Goal: Task Accomplishment & Management: Manage account settings

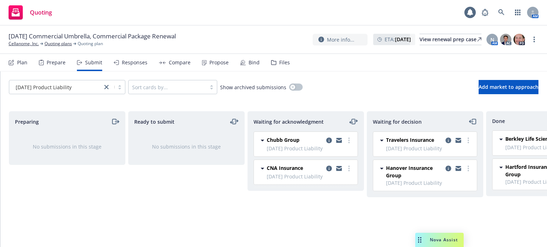
scroll to position [0, 64]
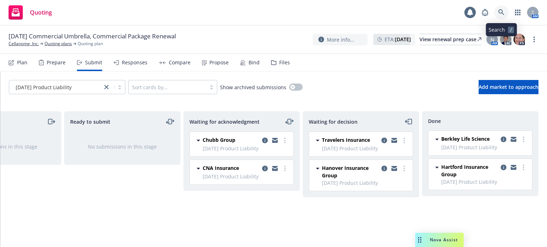
click at [504, 17] on link at bounding box center [501, 12] width 14 height 14
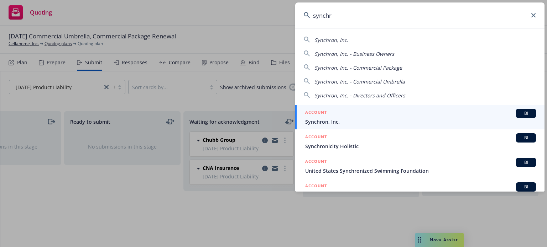
type input "synchr"
click at [317, 122] on span "Synchron, Inc." at bounding box center [420, 121] width 231 height 7
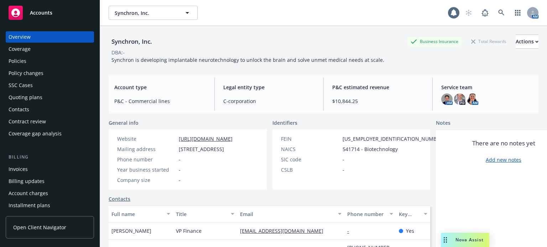
click at [65, 76] on div "Policy changes" at bounding box center [50, 73] width 83 height 11
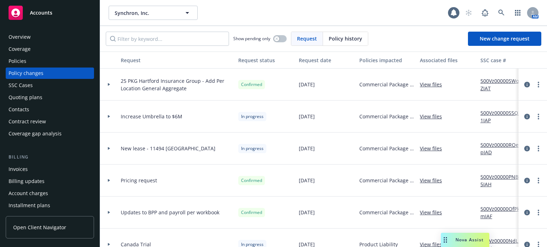
click at [433, 149] on link "View files" at bounding box center [433, 148] width 28 height 7
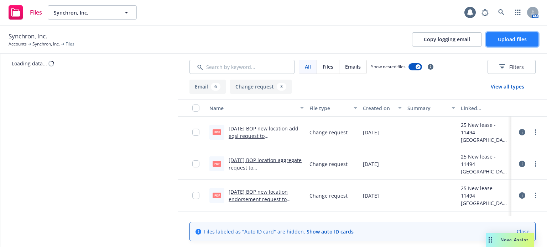
click at [521, 38] on span "Upload files" at bounding box center [511, 39] width 29 height 7
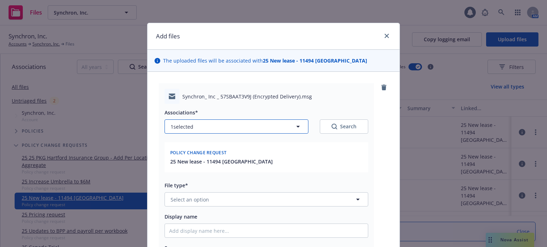
click at [296, 123] on icon "button" at bounding box center [298, 126] width 9 height 9
type textarea "x"
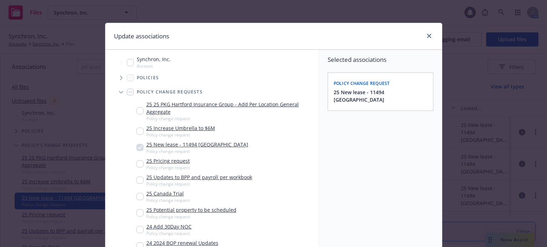
click at [136, 129] on input "Tree Example" at bounding box center [139, 131] width 7 height 7
checkbox input "true"
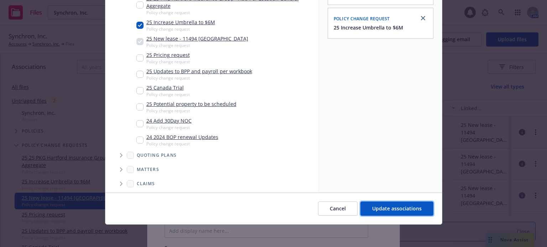
click at [398, 215] on button "Update associations" at bounding box center [396, 209] width 73 height 14
type textarea "x"
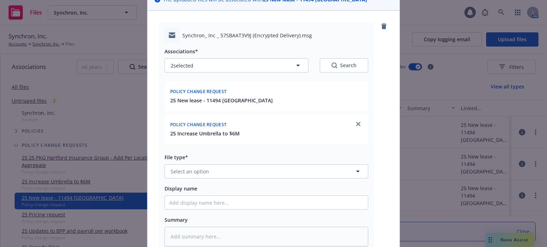
scroll to position [71, 0]
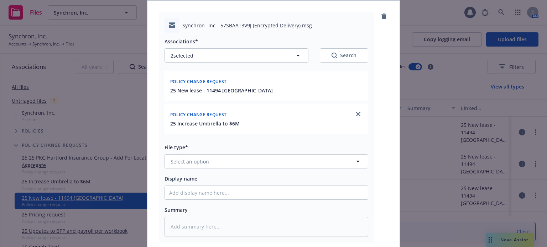
click at [255, 169] on div "Associations* 2 selected Search Policy change request 25 New lease - 11494 Sorr…" at bounding box center [266, 135] width 204 height 204
click at [253, 165] on button "Select an option" at bounding box center [266, 161] width 204 height 14
type input "ema"
click at [248, 176] on div "Email" at bounding box center [266, 181] width 194 height 10
click at [244, 192] on input "Display name" at bounding box center [266, 193] width 203 height 14
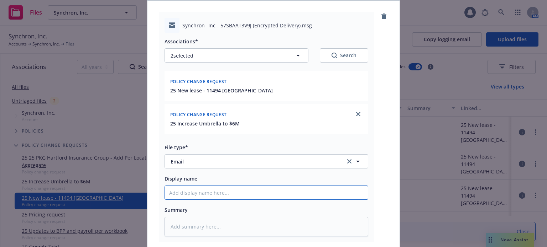
type textarea "x"
type input "9"
type textarea "x"
type input "9/"
type textarea "x"
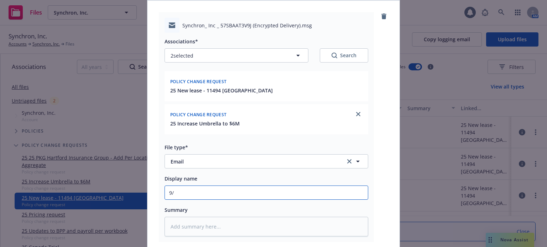
type input "9/2"
type textarea "x"
type input "9/22"
type textarea "x"
type input "9/22/"
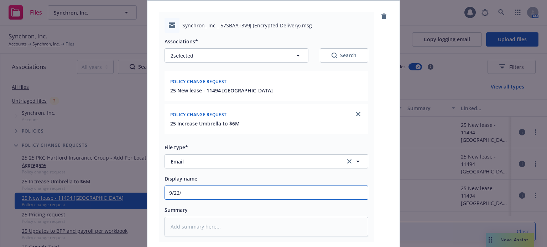
type textarea "x"
type input "9/22/2"
type textarea "x"
type input "[DATE]"
type textarea "x"
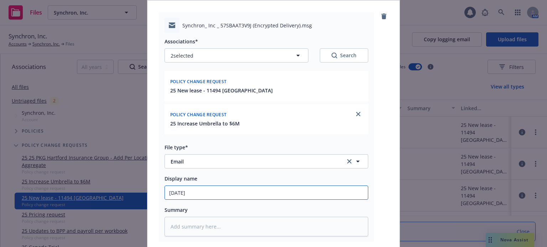
type input "9/22/202"
type textarea "x"
type input "[DATE]"
type textarea "x"
type input "[DATE]"
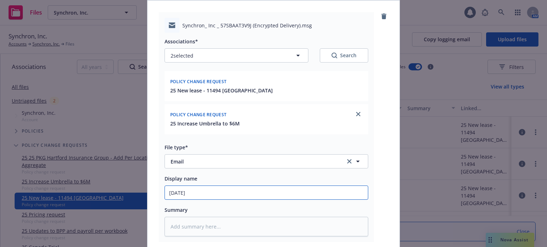
type textarea "x"
type input "[DATE] B"
type textarea "x"
type input "[DATE] BO"
type textarea "x"
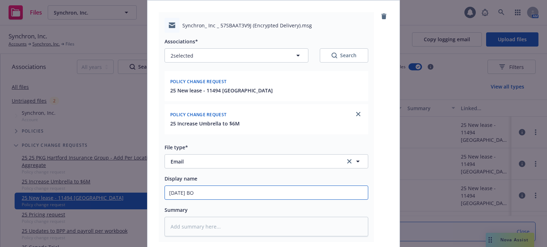
type input "[DATE] BOP"
type textarea "x"
type input "[DATE] BOP"
type textarea "x"
type input "[DATE] BOP q"
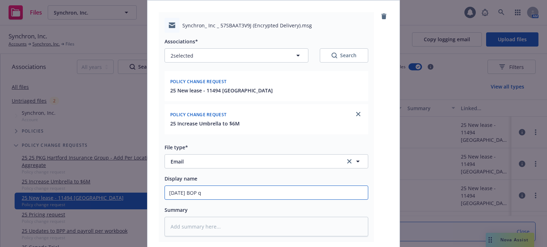
type textarea "x"
type input "[DATE] BOP que"
type textarea "x"
type input "[DATE] BOP quest"
type textarea "x"
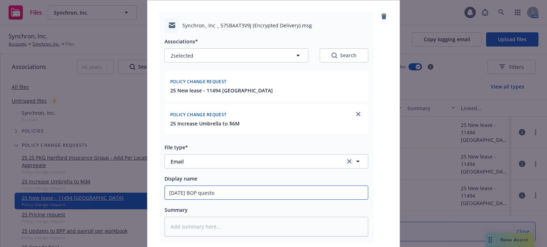
type input "[DATE] BOP questoi"
type textarea "x"
type input "[DATE] BOP questoin"
type textarea "x"
type input "[DATE] BOP questoin"
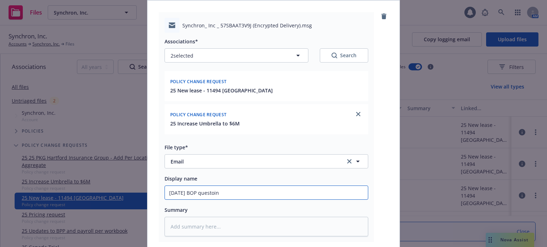
type textarea "x"
type input "[DATE] BOP questoin"
type textarea "x"
type input "[DATE] BOP questoi"
type textarea "x"
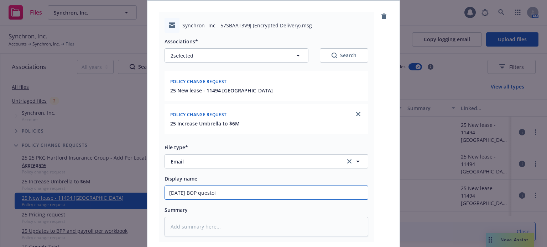
type input "[DATE] BOP questo"
type textarea "x"
type input "[DATE] BOP quest"
type textarea "x"
type input "[DATE] BOP questio"
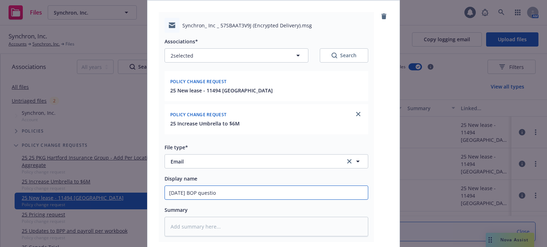
type textarea "x"
type input "[DATE] BOP question"
type textarea "x"
type input "[DATE] BOP question"
type textarea "x"
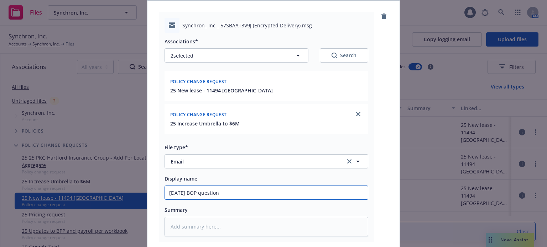
type input "[DATE] BOP question o"
type textarea "x"
type input "[DATE] BOP question on"
type textarea "x"
type input "[DATE] BOP question on"
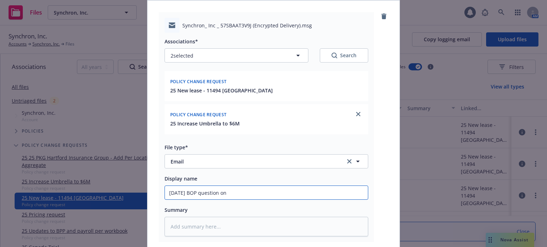
type textarea "x"
type input "[DATE] BOP question on n"
type textarea "x"
type input "[DATE] BOP question on ne"
type textarea "x"
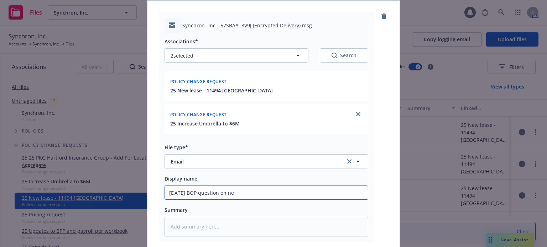
type input "[DATE] BOP question on new"
type textarea "x"
type input "[DATE] BOP question on new"
type textarea "x"
type input "[DATE] BOP question on new l"
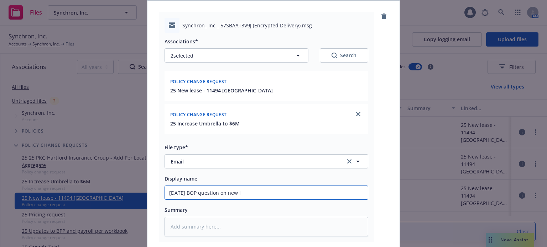
type textarea "x"
type input "[DATE] BOP question on new lo"
type textarea "x"
type input "[DATE] BOP question on new loca"
type textarea "x"
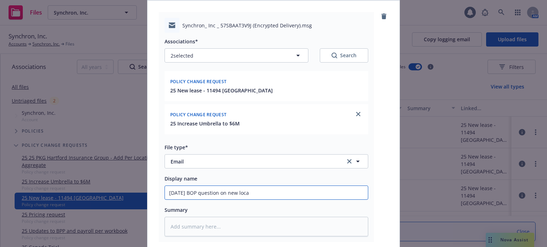
type input "[DATE] BOP question on new locat"
type textarea "x"
type input "[DATE] BOP question on new locati"
type textarea "x"
type input "[DATE] BOP question on new locatio"
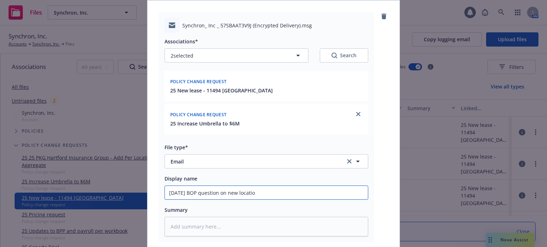
type textarea "x"
type input "[DATE] BOP question on new location"
type textarea "x"
type input "[DATE] BOP question on new location"
type textarea "x"
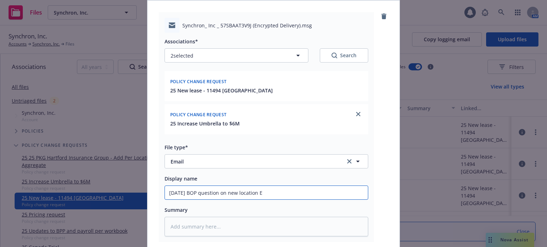
type input "[DATE] BOP question on new location Em"
type textarea "x"
type input "[DATE] BOP question on new location Em"
type textarea "x"
type input "[DATE] BOP question on new location Em f"
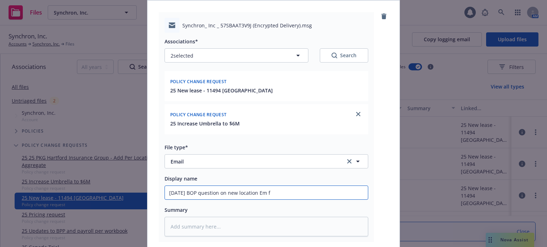
type textarea "x"
type input "[DATE] BOP question on new location Em fr"
type textarea "x"
type input "[DATE] BOP question on new location Em frm"
type textarea "x"
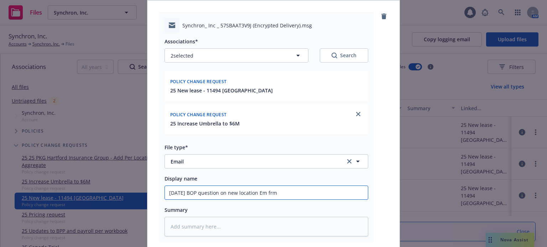
type input "[DATE] BOP question on new location Em frm h"
type textarea "x"
type input "[DATE] BOP question on new location Em frm ha"
type textarea "x"
type input "[DATE] BOP question on new location Em frm har"
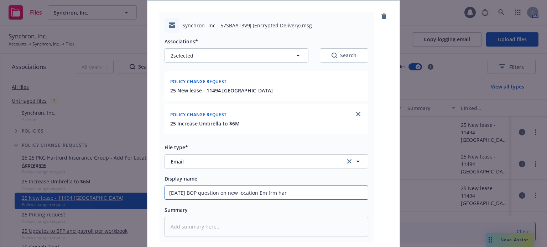
type textarea "x"
type input "[DATE] BOP question on new location Em frm [PERSON_NAME]"
type textarea "x"
type input "[DATE] BOP question on new location Em frm hartf"
type textarea "x"
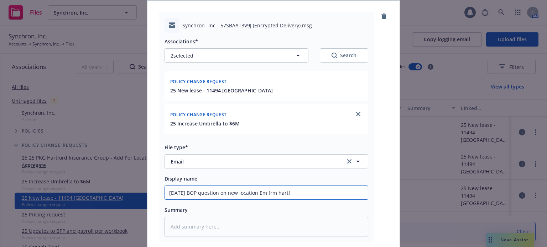
type input "[DATE] BOP question on new location Em frm hartfo"
type textarea "x"
type input "[DATE] BOP question on new location Em frm hartfor"
type textarea "x"
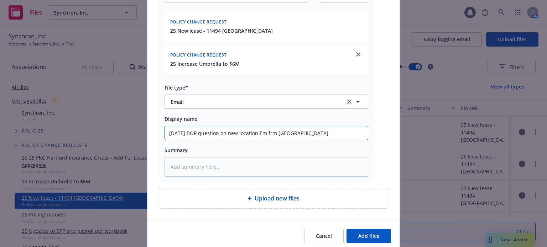
scroll to position [142, 0]
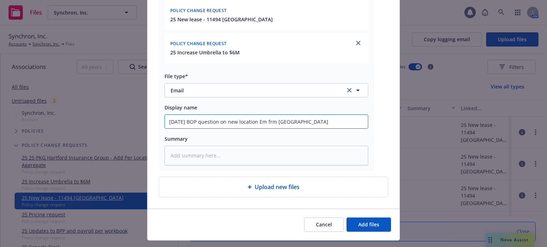
type input "[DATE] BOP question on new location Em frm [GEOGRAPHIC_DATA]"
type textarea "x"
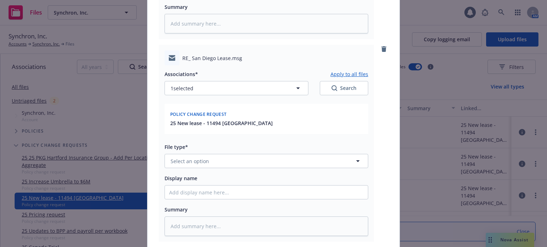
scroll to position [213, 0]
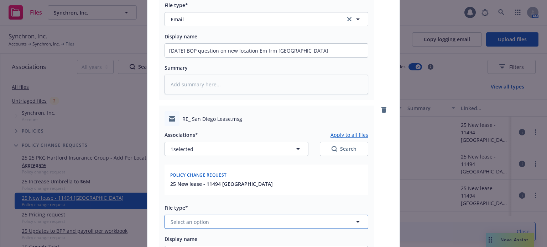
click at [217, 220] on button "Select an option" at bounding box center [266, 222] width 204 height 14
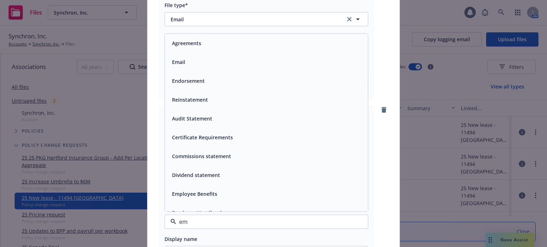
type input "ema"
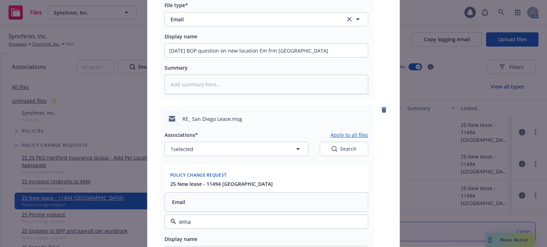
click at [215, 206] on div "Email" at bounding box center [266, 202] width 194 height 10
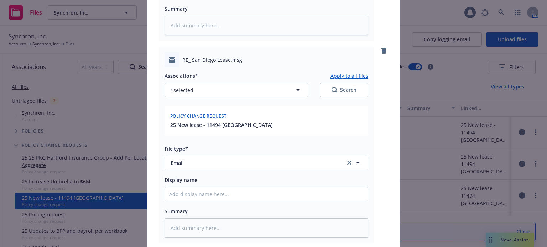
scroll to position [285, 0]
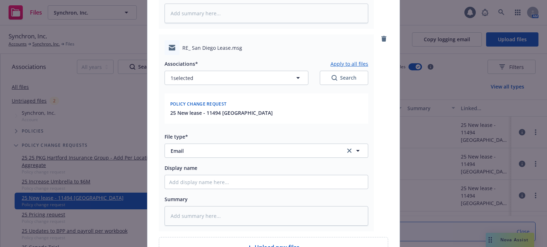
click at [212, 193] on div "Associations* Apply to all files 1 selected Search Policy change request 25 New…" at bounding box center [266, 140] width 204 height 171
click at [212, 181] on input "Display name" at bounding box center [266, 182] width 203 height 14
paste input "[DATE] BOP question on new location Em frm [GEOGRAPHIC_DATA]"
type textarea "x"
type input "[DATE] BOP question on new location Em frm [GEOGRAPHIC_DATA]"
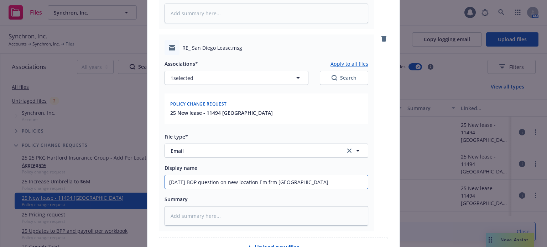
click at [205, 183] on input "[DATE] BOP question on new location Em frm [GEOGRAPHIC_DATA]" at bounding box center [266, 182] width 203 height 14
click at [203, 182] on input "[DATE] BOP question on new location Em frm [GEOGRAPHIC_DATA]" at bounding box center [266, 182] width 203 height 14
type textarea "x"
type input "[DATE] BOP aquestion on new location Em frm [GEOGRAPHIC_DATA]"
type textarea "x"
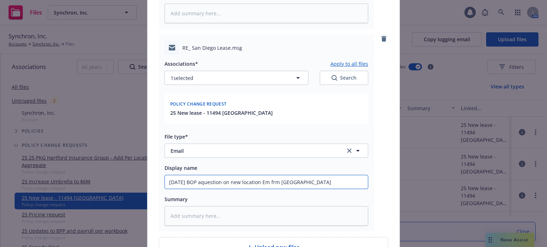
type input "[DATE] BOP anquestion on new location Em frm [GEOGRAPHIC_DATA]"
type textarea "x"
type input "[DATE] BOP ansquestion on new location Em frm [GEOGRAPHIC_DATA]"
type textarea "x"
type input "[DATE] BOP answquestion on new location Em frm [GEOGRAPHIC_DATA]"
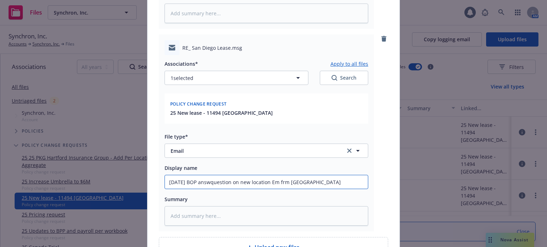
type textarea "x"
type input "[DATE] BOP answequestion on new location Em frm [GEOGRAPHIC_DATA]"
type textarea "x"
type input "[DATE] BOP answerquestion on new location Em frm [GEOGRAPHIC_DATA]"
type textarea "x"
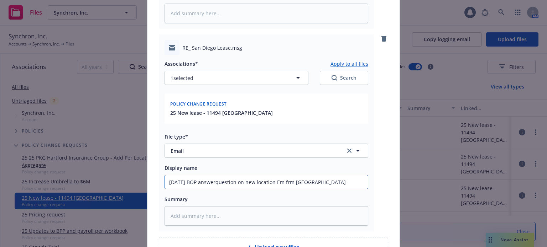
type input "[DATE] BOP answersquestion on new location Em frm [GEOGRAPHIC_DATA]"
type textarea "x"
type input "[DATE] BOP answers question on new location Em frm [GEOGRAPHIC_DATA]"
type textarea "x"
type input "[DATE] BOP answers tquestion on new location Em frm [GEOGRAPHIC_DATA]"
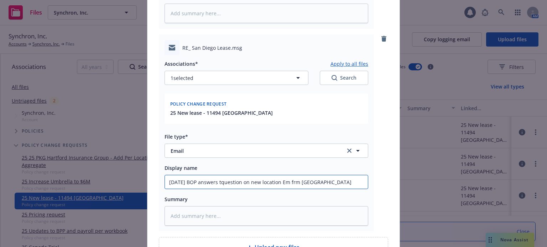
type textarea "x"
type input "[DATE] BOP answers toquestion on new location Em frm [GEOGRAPHIC_DATA]"
type textarea "x"
type input "[DATE] BOP answers to question on new location Em frm [GEOGRAPHIC_DATA]"
type textarea "x"
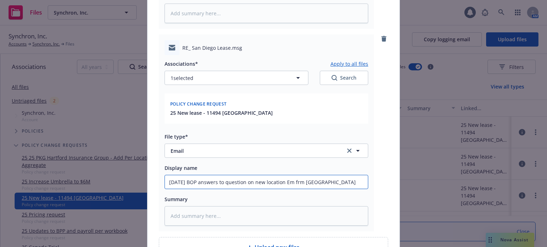
type input "[DATE] BOP answers to uquestion on new location Em frm [GEOGRAPHIC_DATA]"
type textarea "x"
type input "[DATE] BOP answers to uwquestion on new location Em frm [GEOGRAPHIC_DATA]"
type textarea "x"
type input "[DATE] BOP answers to uw question on new location Em frm [GEOGRAPHIC_DATA]"
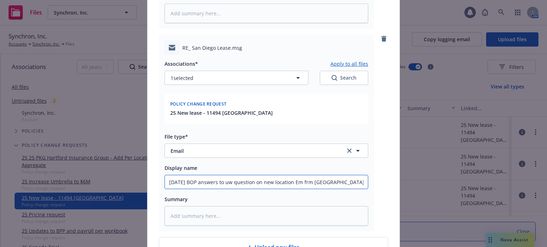
type textarea "x"
type input "[DATE] BOP answers to uw question on new location Em frm hartfor"
type textarea "x"
type input "[DATE] BOP answers to uw question on new location Em frm hartfo"
type textarea "x"
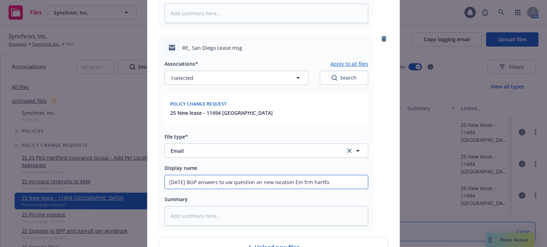
type input "[DATE] BOP answers to uw question on new location Em frm hartf"
type textarea "x"
type input "[DATE] BOP answers to uw question on new location Em frm [PERSON_NAME]"
type textarea "x"
type input "[DATE] BOP answers to uw question on new location Em frm har"
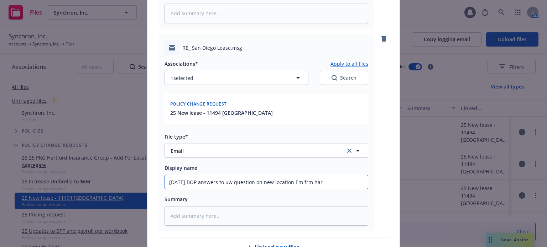
type textarea "x"
type input "[DATE] BOP answers to uw question on new location Em frm ha"
type textarea "x"
type input "[DATE] BOP answers to uw question on new location Em frm h"
type textarea "x"
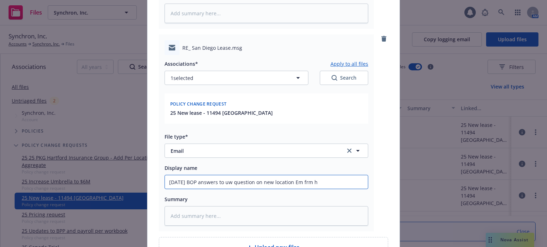
type input "[DATE] BOP answers to uw question on new location Em frm"
type textarea "x"
type input "[DATE] BOP answers to uw question on new location Em frm"
type textarea "x"
type input "[DATE] BOP answers to uw question on new location Em frm"
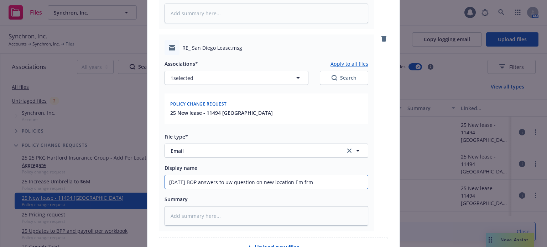
type textarea "x"
type input "[DATE] BOP answers to uw question on new location Em frm I"
type textarea "x"
type input "[DATE] BOP answers to uw question on new location Em frm INS"
type textarea "x"
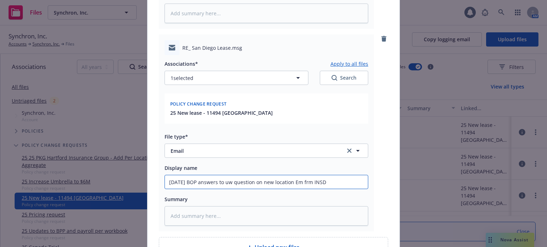
type input "[DATE] BOP answers to uw question on new location Em frm INSD"
click at [340, 82] on button "Search" at bounding box center [344, 78] width 48 height 14
type textarea "x"
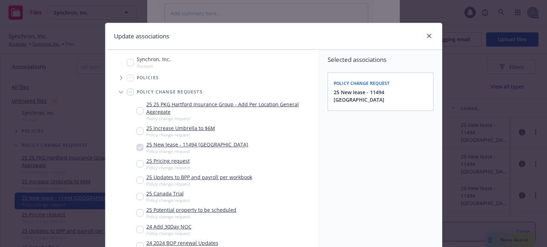
click at [136, 136] on div "25 Increase Umbrella to $6M Policy change request" at bounding box center [175, 132] width 79 height 14
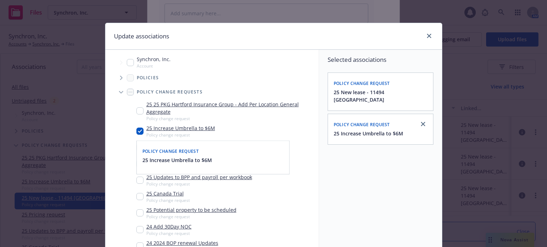
click at [136, 132] on input "Tree Example" at bounding box center [139, 131] width 7 height 7
checkbox input "true"
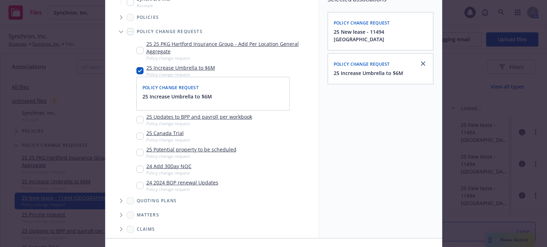
scroll to position [106, 0]
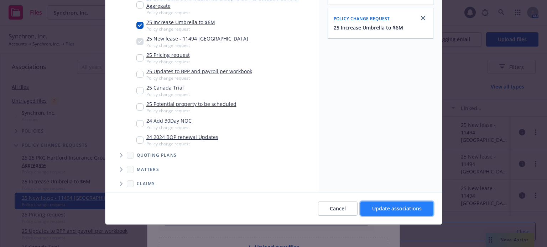
click at [386, 209] on span "Update associations" at bounding box center [396, 208] width 49 height 7
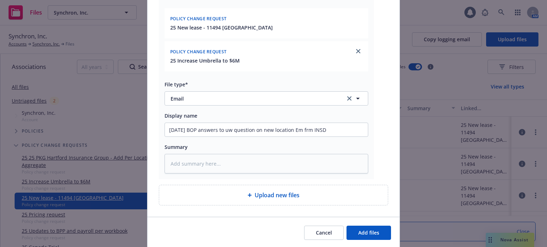
scroll to position [394, 0]
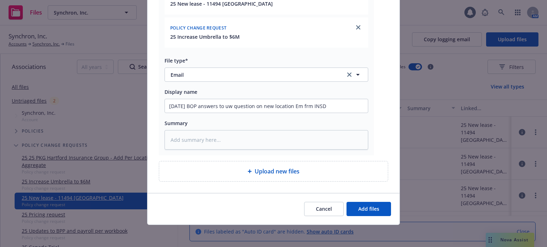
type textarea "x"
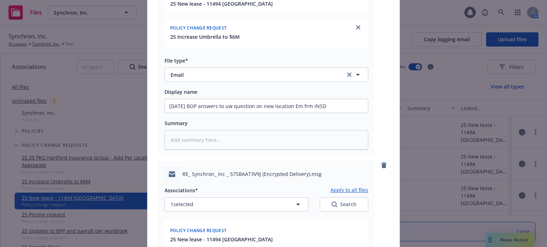
scroll to position [465, 0]
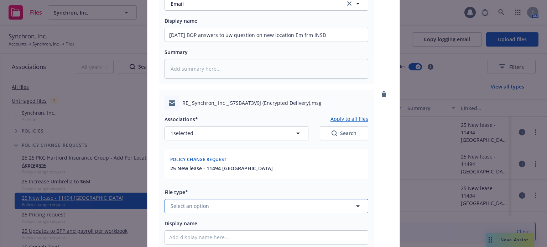
click at [219, 211] on button "Select an option" at bounding box center [266, 206] width 204 height 14
type input "ema"
click at [216, 189] on div "Email" at bounding box center [266, 186] width 194 height 10
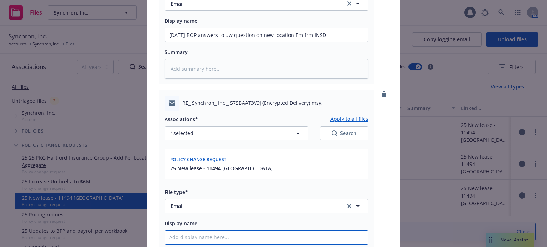
click at [211, 236] on input "Display name" at bounding box center [266, 238] width 203 height 14
paste input "1. Can you tell me if the insured is not going into manufacturing of their prod…"
type textarea "x"
type input "1. Can you tell me if the insured is not going into manufacturing of their prod…"
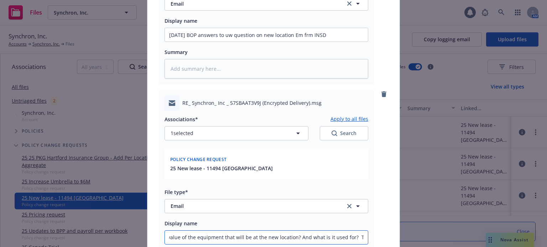
type textarea "x"
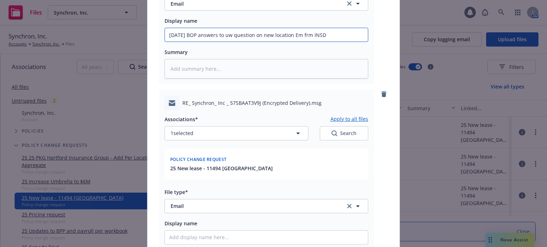
drag, startPoint x: 331, startPoint y: 31, endPoint x: 157, endPoint y: 31, distance: 174.7
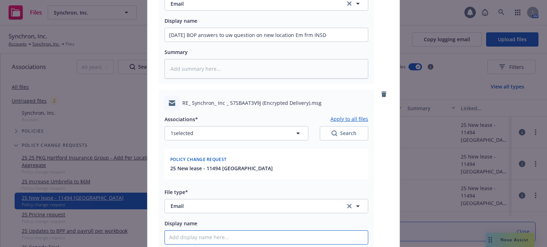
click at [193, 232] on input "Display name" at bounding box center [266, 238] width 203 height 14
paste input "[DATE] BOP answers to uw question on new location Em frm INSD"
type textarea "x"
type input "[DATE] BOP answers to uw question on new location Em frm INSD"
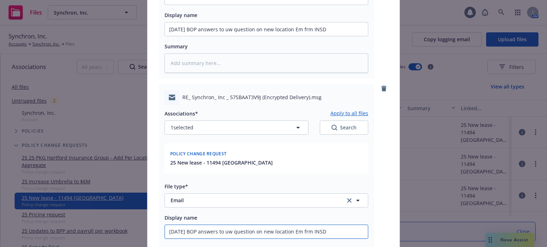
drag, startPoint x: 261, startPoint y: 235, endPoint x: 392, endPoint y: 241, distance: 131.1
click at [310, 233] on input "[DATE] BOP answers to uw question on new location Em frm INSD" at bounding box center [266, 232] width 203 height 14
drag, startPoint x: 308, startPoint y: 234, endPoint x: 381, endPoint y: 234, distance: 73.3
click at [381, 234] on div "RE_ Synchron_ Inc _ 57SBAAT3V9J (Encrypted Delivery).msg Associations* Apply to…" at bounding box center [273, 182] width 229 height 197
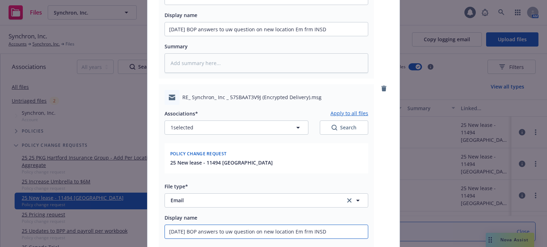
type textarea "x"
type input "[DATE] BOP answers to uw question on new location Em f"
type textarea "x"
type input "[DATE] BOP answers to uw question on new location Em"
type textarea "x"
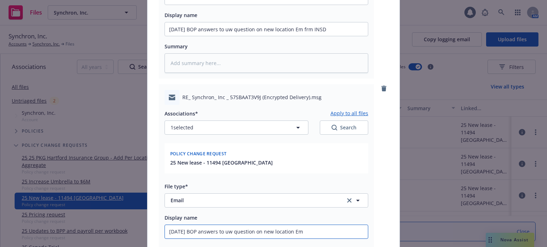
type input "[DATE] BOP answers to uw question on new location Em t"
type textarea "x"
type input "[DATE] BOP answers to uw question on new location Em to"
type textarea "x"
type input "[DATE] BOP answers to uw question on new location Em to"
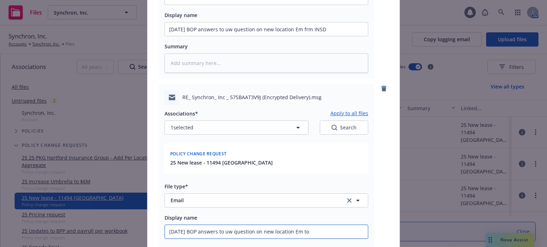
type textarea "x"
type input "[DATE] BOP answers to uw question on new location Em to H"
type textarea "x"
type input "[DATE] BOP answers to uw question on new location Em to [GEOGRAPHIC_DATA]"
type textarea "x"
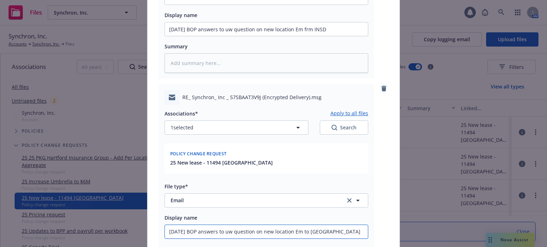
type input "[DATE] BOP answers to uw question on new location Em to [GEOGRAPHIC_DATA]"
type textarea "x"
type input "[DATE] BOP answers to uw question on new location Em to [GEOGRAPHIC_DATA]"
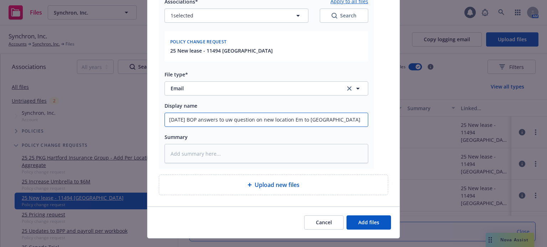
scroll to position [596, 0]
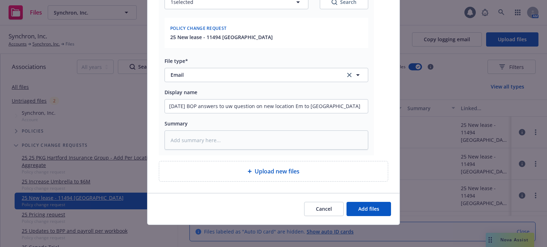
click at [378, 216] on div "Cancel Add files" at bounding box center [273, 209] width 252 height 32
click at [378, 212] on button "Add files" at bounding box center [368, 209] width 44 height 14
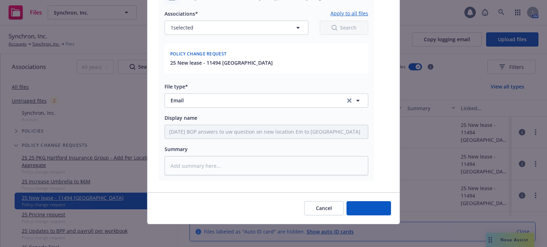
scroll to position [570, 0]
